Goal: Task Accomplishment & Management: Manage account settings

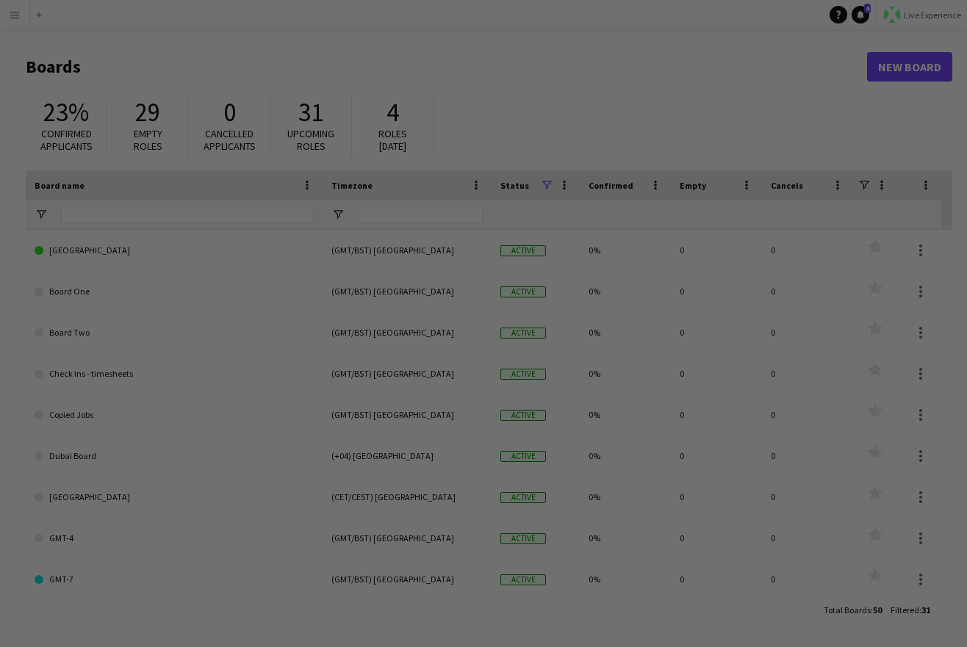
click at [912, 18] on div at bounding box center [488, 327] width 976 height 654
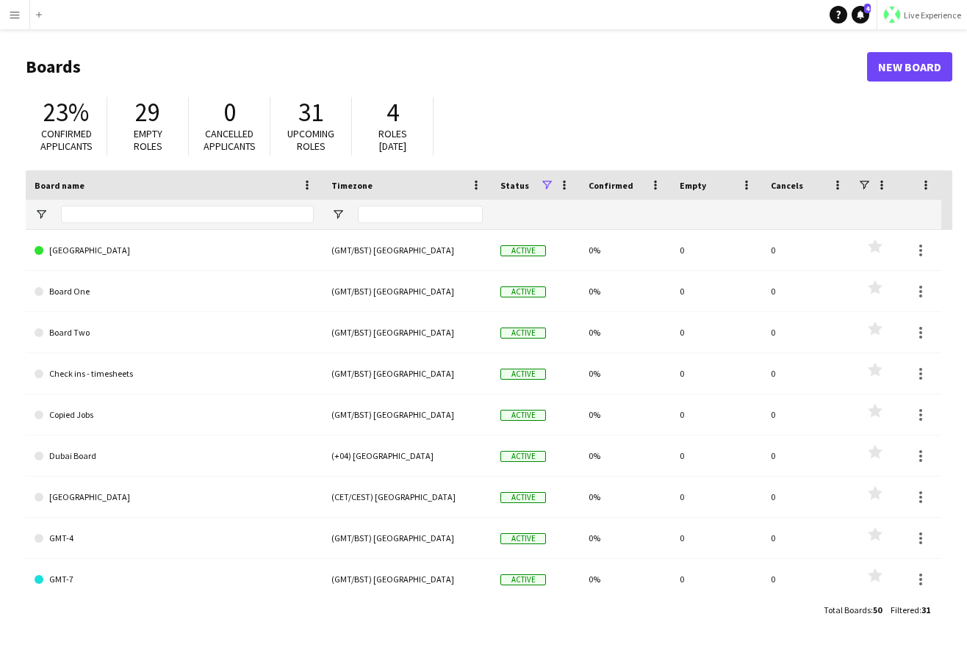
click at [920, 5] on button "Live Experience" at bounding box center [921, 14] width 90 height 29
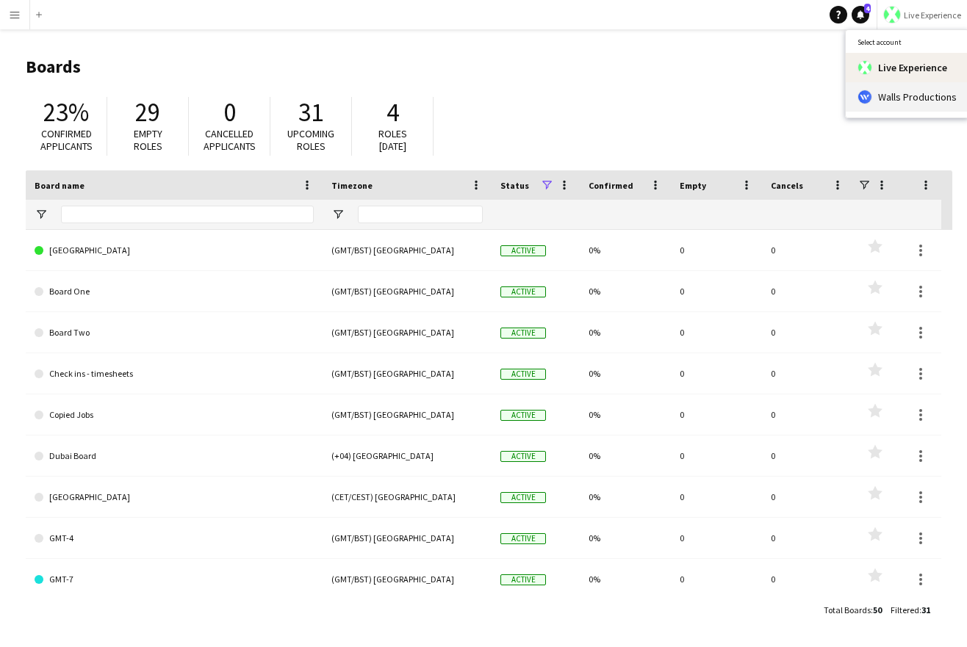
click at [887, 97] on span "Walls Productions" at bounding box center [917, 96] width 79 height 13
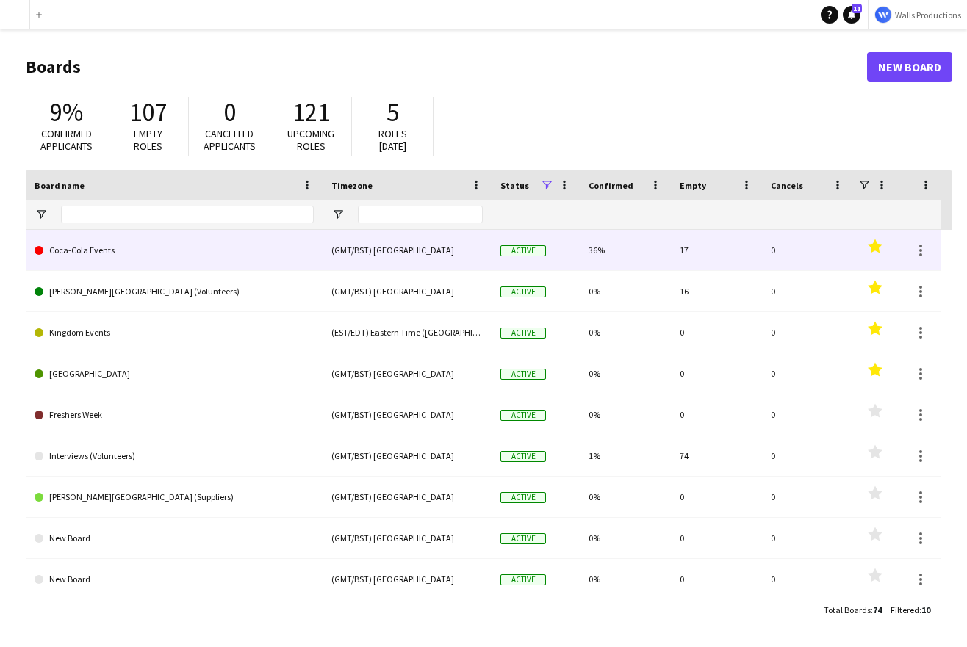
click at [137, 252] on link "Coca-Cola Events" at bounding box center [174, 250] width 279 height 41
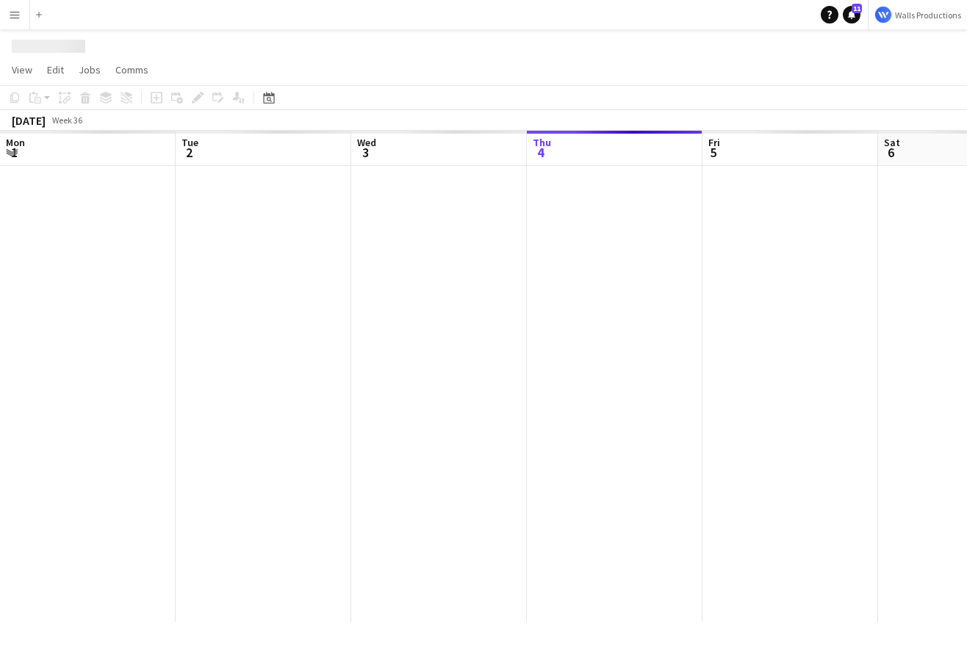
scroll to position [0, 351]
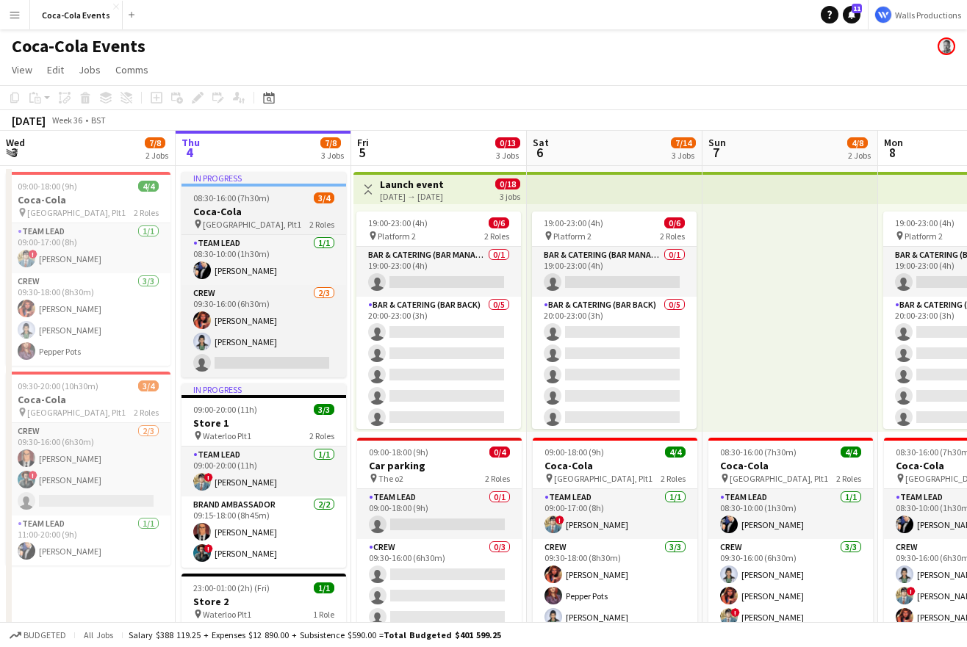
click at [224, 201] on span "08:30-16:00 (7h30m)" at bounding box center [231, 197] width 76 height 11
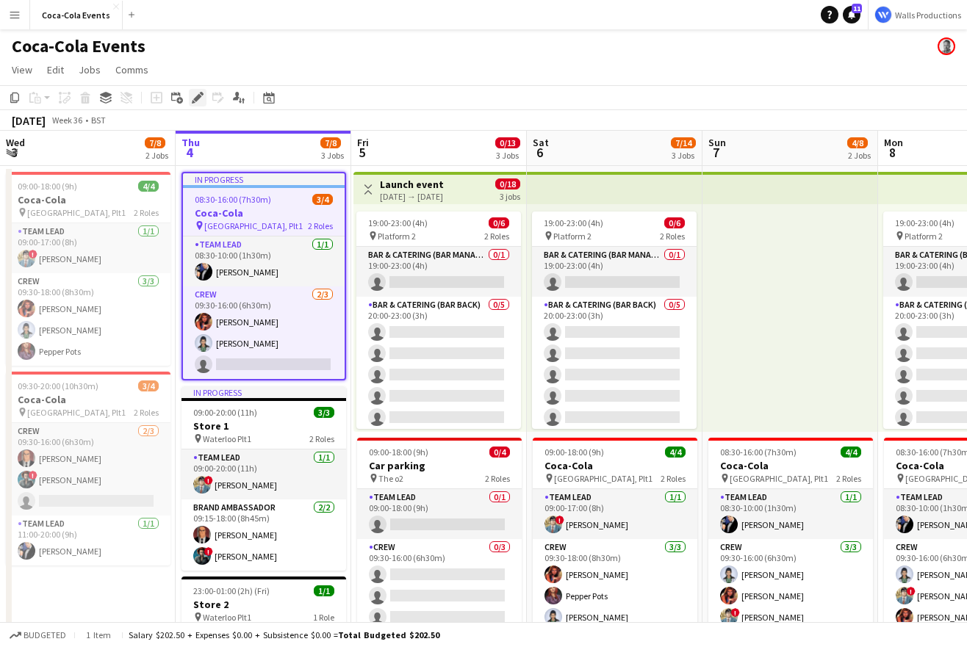
click at [195, 99] on icon at bounding box center [197, 98] width 8 height 8
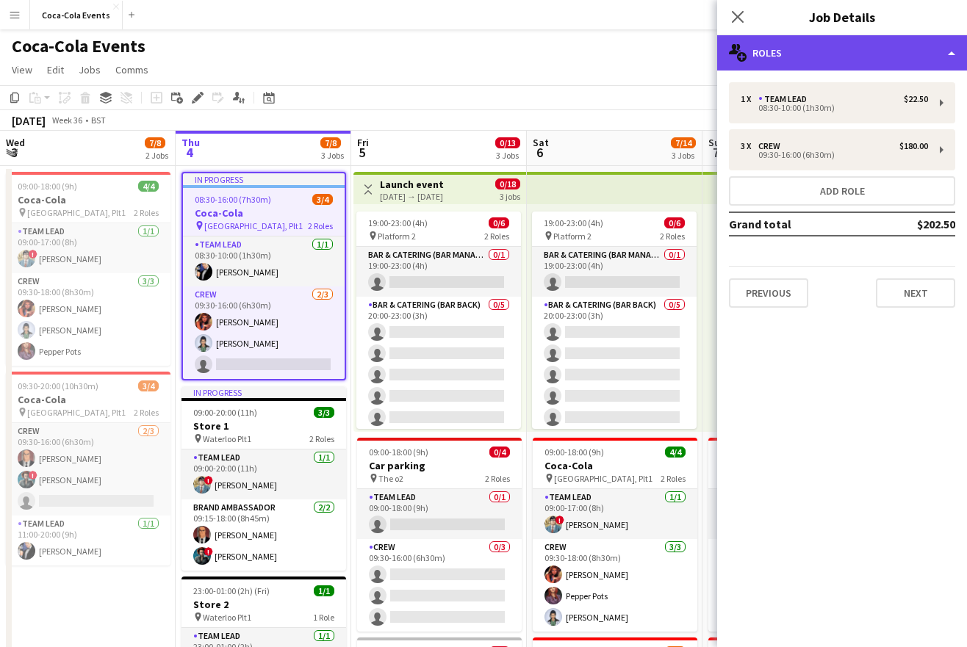
click at [798, 53] on div "multiple-users-add Roles" at bounding box center [842, 52] width 250 height 35
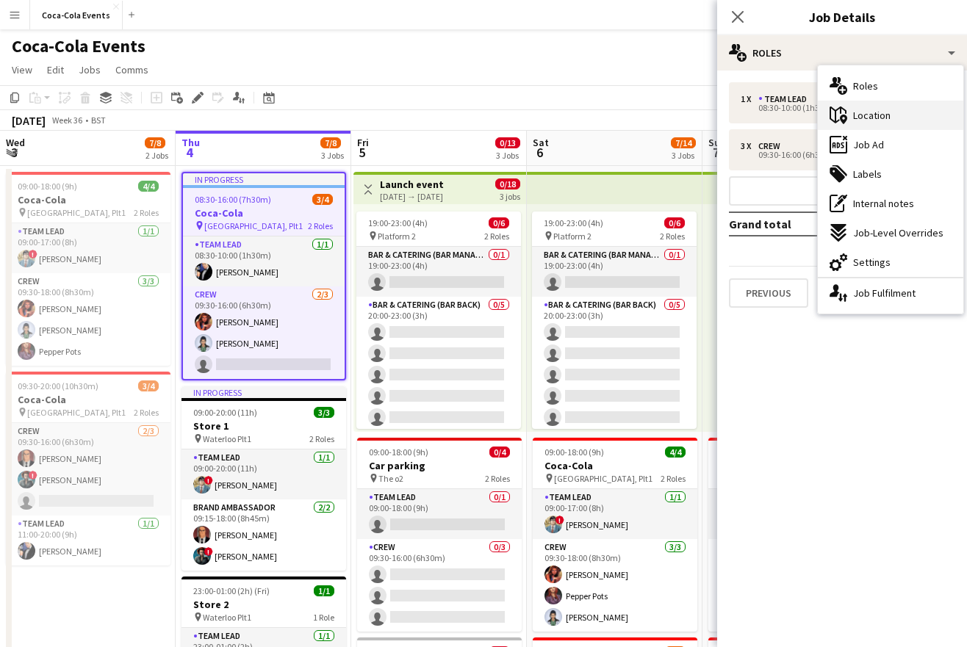
click at [870, 120] on span "Location" at bounding box center [871, 115] width 37 height 13
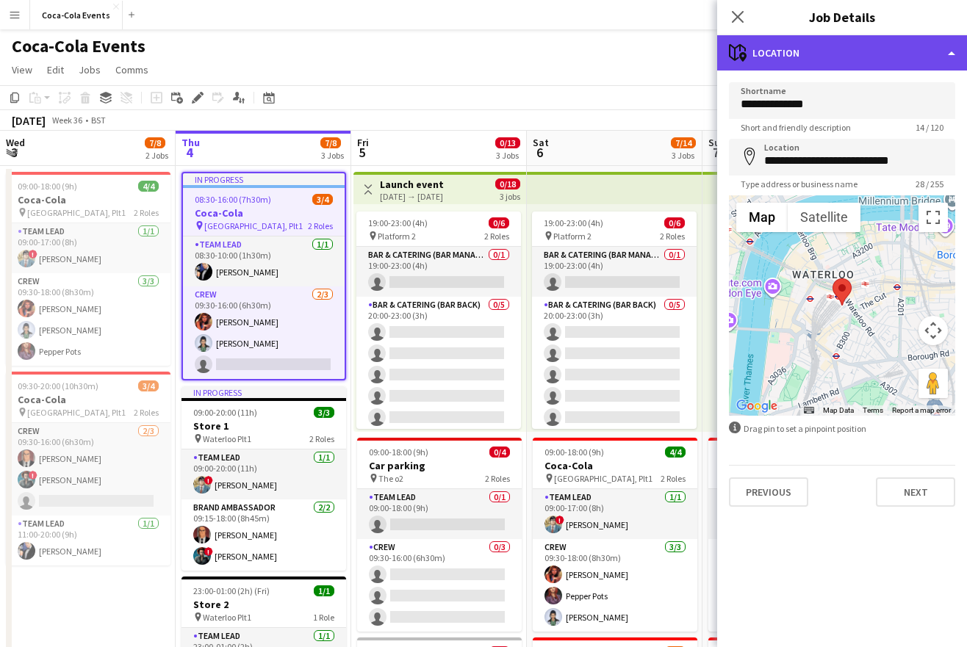
click at [855, 54] on div "maps-pin-1 Location" at bounding box center [842, 52] width 250 height 35
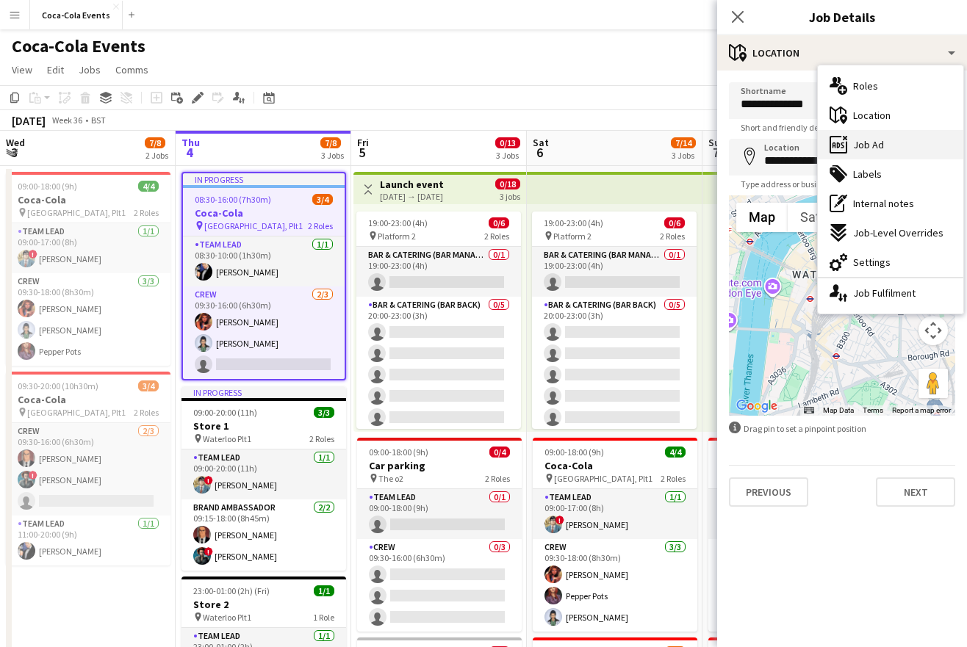
click at [890, 147] on div "ads-window Job Ad" at bounding box center [889, 144] width 145 height 29
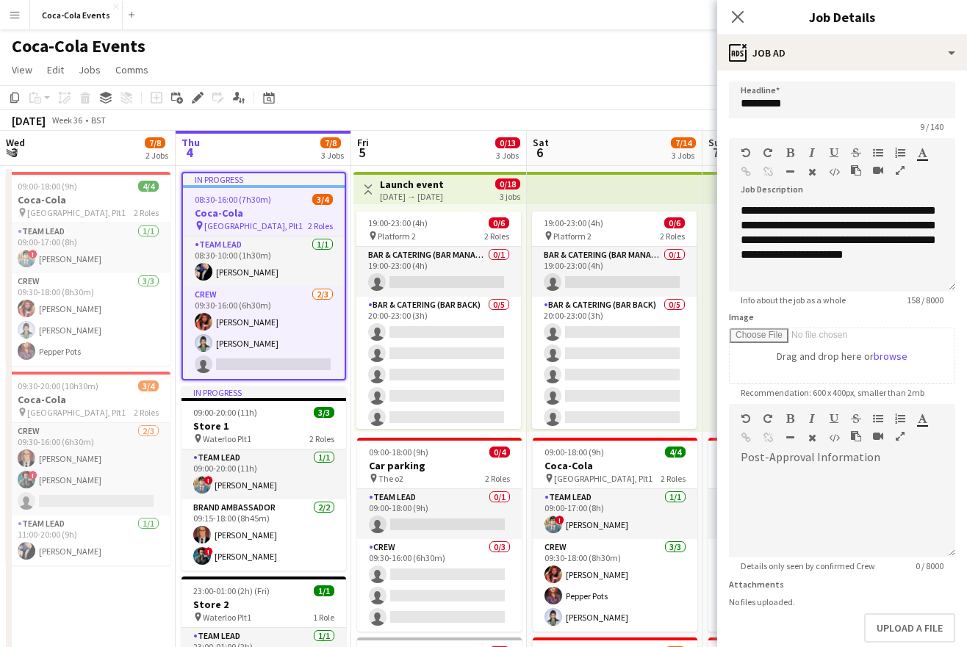
scroll to position [0, 0]
